Goal: Information Seeking & Learning: Compare options

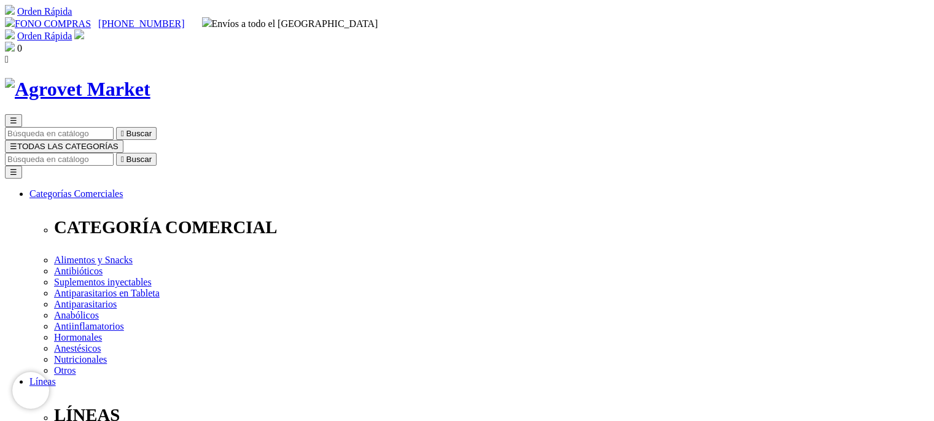
click at [114, 153] on input "Buscar" at bounding box center [59, 159] width 109 height 13
type input "SURALAN"
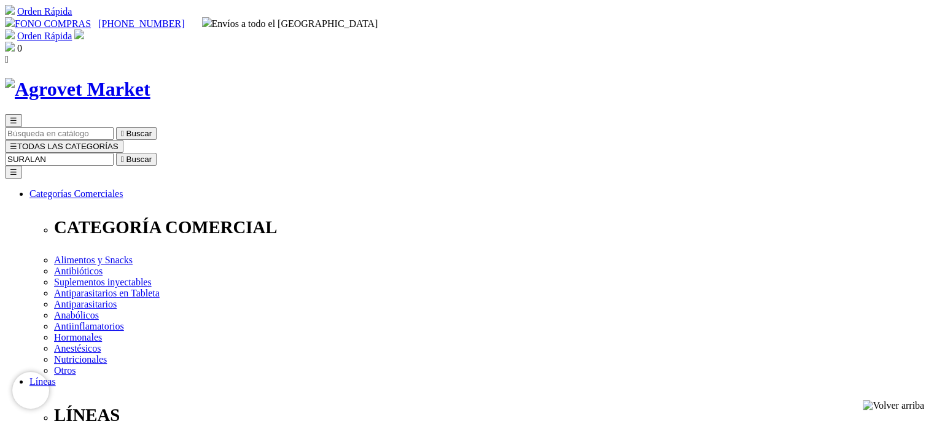
click at [116, 153] on button " Buscar" at bounding box center [136, 159] width 41 height 13
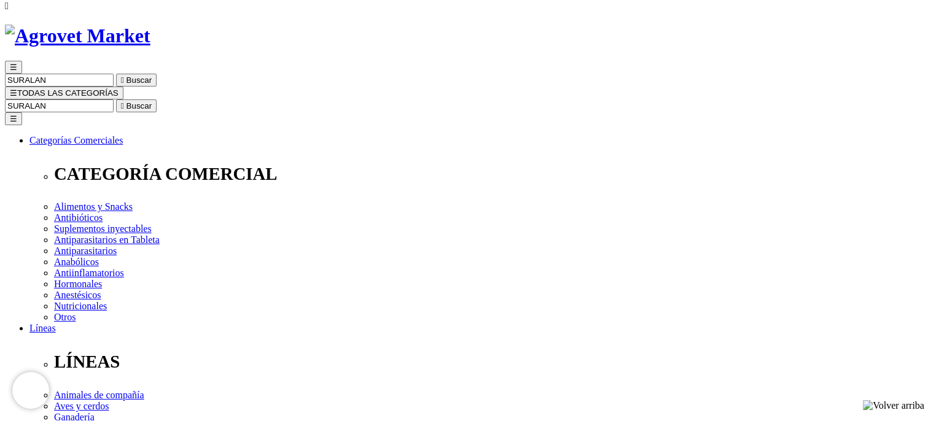
scroll to position [54, 0]
drag, startPoint x: 108, startPoint y: 289, endPoint x: 226, endPoint y: 287, distance: 117.9
copy link "Suralan® X-Mini (1.5 - 2.5kg)"
drag, startPoint x: 233, startPoint y: 289, endPoint x: 295, endPoint y: 282, distance: 61.7
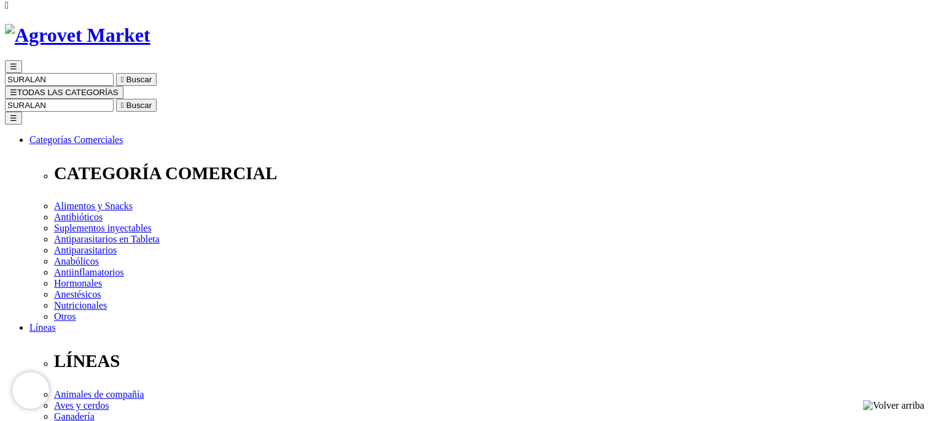
drag, startPoint x: 358, startPoint y: 291, endPoint x: 461, endPoint y: 288, distance: 102.6
copy link "Suralan® Small (5 - 10kg)"
drag, startPoint x: 236, startPoint y: 289, endPoint x: 334, endPoint y: 287, distance: 97.7
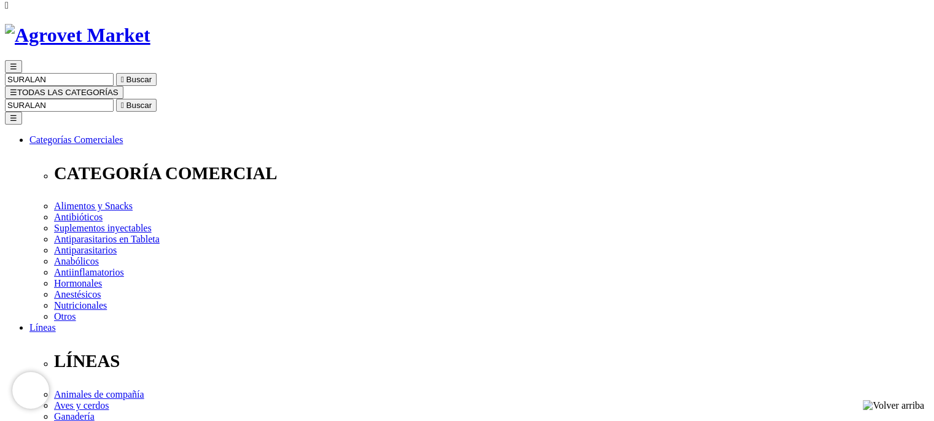
copy link "Suralan® Mini (2.5 - 5kg)"
drag, startPoint x: 612, startPoint y: 291, endPoint x: 719, endPoint y: 288, distance: 107.5
copy link "Suralan® Large (20 - 40kg)"
